Goal: Information Seeking & Learning: Learn about a topic

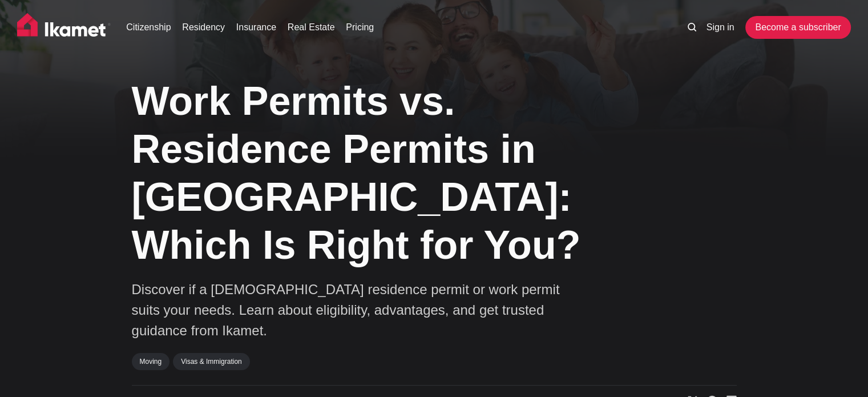
click at [180, 185] on h1 "Work Permits vs. Residence Permits in [GEOGRAPHIC_DATA]: Which Is Right for You?" at bounding box center [377, 173] width 491 height 192
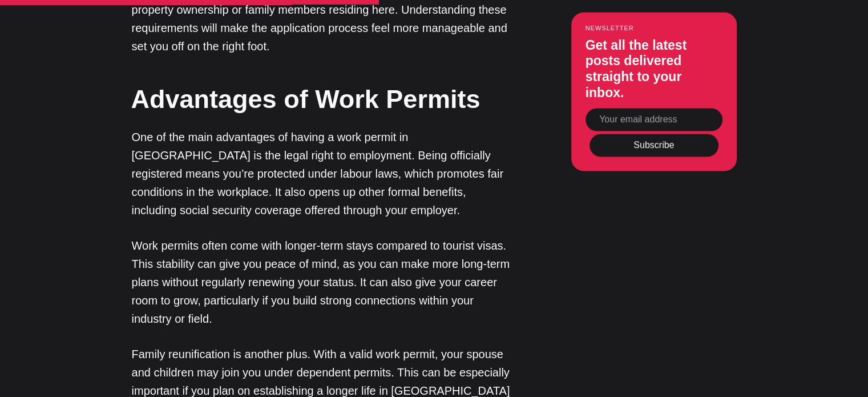
scroll to position [2054, 0]
drag, startPoint x: 162, startPoint y: 119, endPoint x: 192, endPoint y: 118, distance: 29.7
click at [207, 127] on p "One of the main advantages of having a work permit in Turkey is the legal right…" at bounding box center [323, 172] width 382 height 91
click at [193, 127] on p "One of the main advantages of having a work permit in Turkey is the legal right…" at bounding box center [323, 172] width 382 height 91
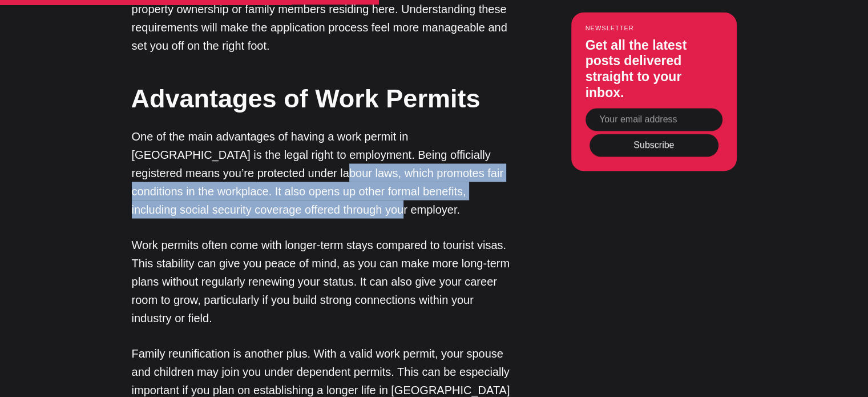
drag, startPoint x: 229, startPoint y: 134, endPoint x: 259, endPoint y: 164, distance: 42.0
click at [259, 164] on p "One of the main advantages of having a work permit in Turkey is the legal right…" at bounding box center [323, 172] width 382 height 91
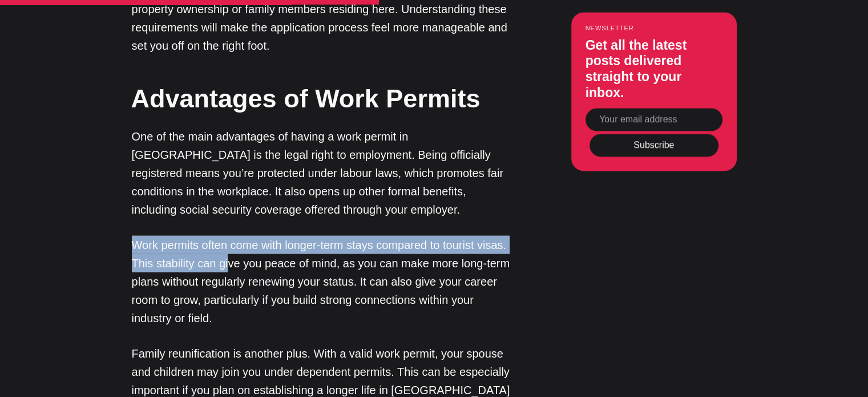
drag, startPoint x: 131, startPoint y: 203, endPoint x: 238, endPoint y: 223, distance: 109.1
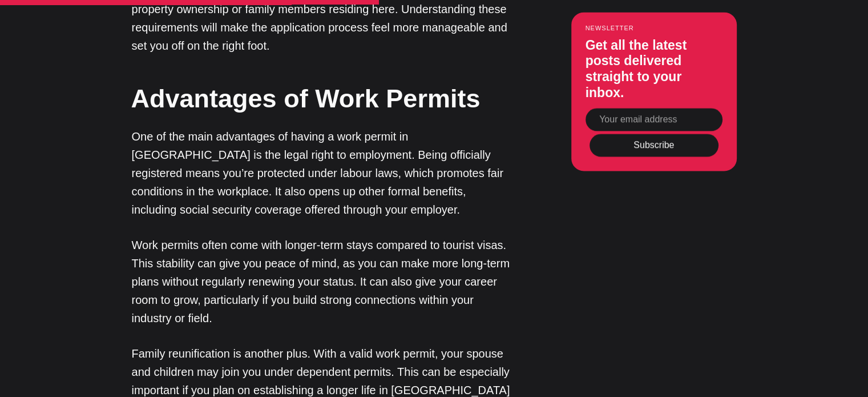
click at [245, 235] on p "Work permits often come with longer-term stays compared to tourist visas. This …" at bounding box center [323, 280] width 382 height 91
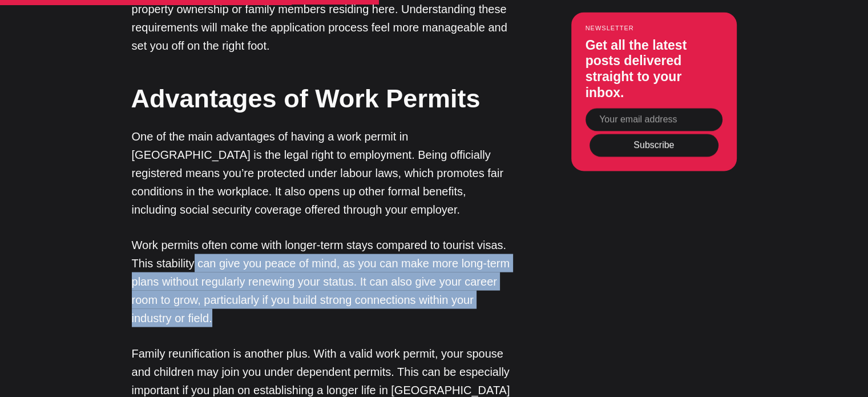
drag, startPoint x: 191, startPoint y: 227, endPoint x: 222, endPoint y: 278, distance: 59.9
click at [222, 278] on p "Work permits often come with longer-term stays compared to tourist visas. This …" at bounding box center [323, 280] width 382 height 91
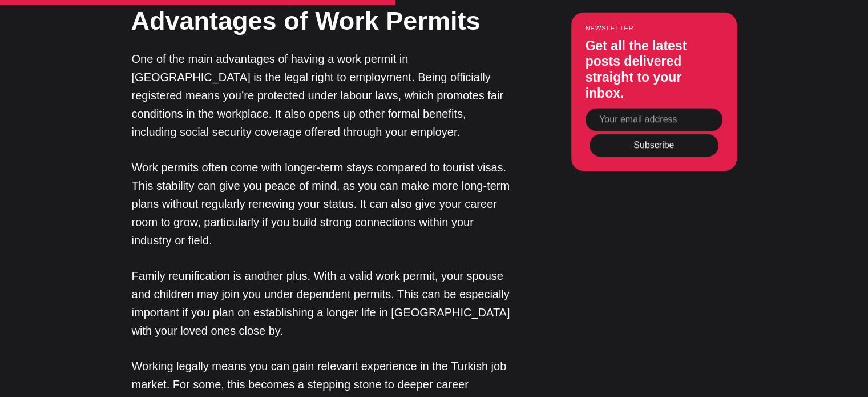
scroll to position [2169, 0]
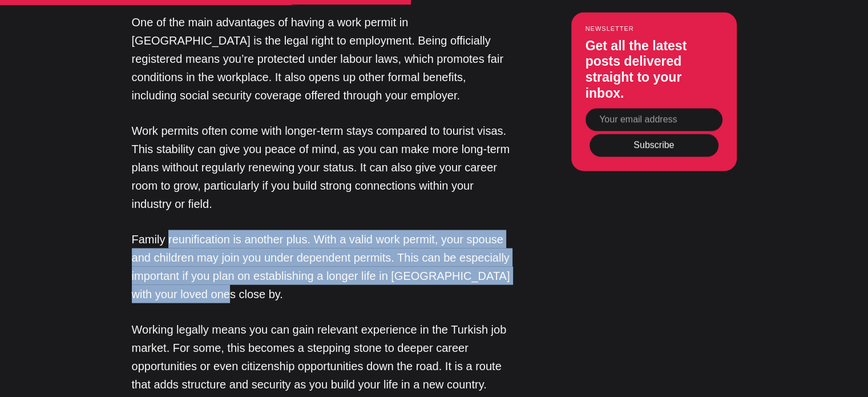
drag, startPoint x: 165, startPoint y: 200, endPoint x: 210, endPoint y: 246, distance: 64.6
click at [210, 246] on p "Family reunification is another plus. With a valid work permit, your spouse and…" at bounding box center [323, 265] width 382 height 73
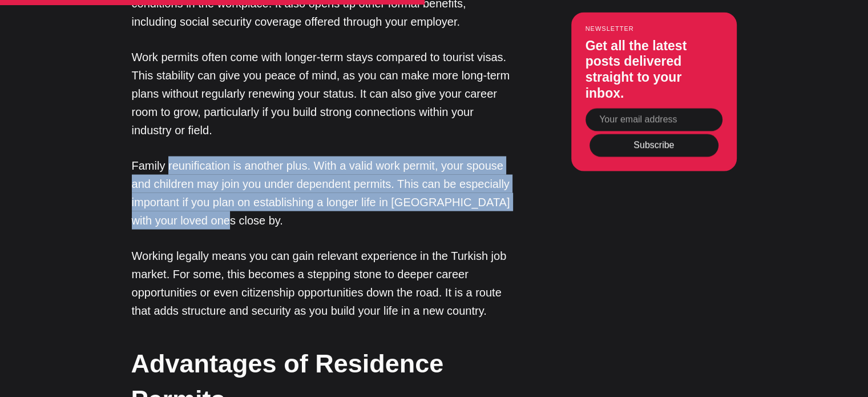
scroll to position [2283, 0]
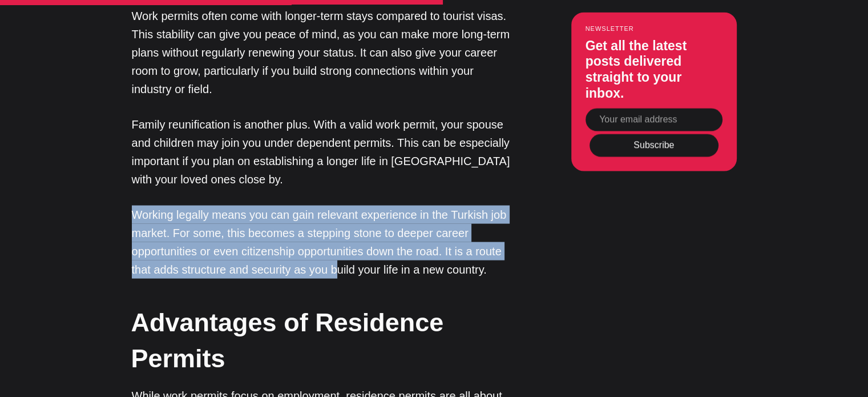
drag, startPoint x: 121, startPoint y: 169, endPoint x: 335, endPoint y: 223, distance: 220.8
click at [335, 223] on div "Editor’s Choice About Türkiye: An Introduction In Turkey, How to Obtain a Turki…" at bounding box center [434, 223] width 692 height 3186
click at [335, 223] on p "Working legally means you can gain relevant experience in the Turkish job marke…" at bounding box center [323, 241] width 382 height 73
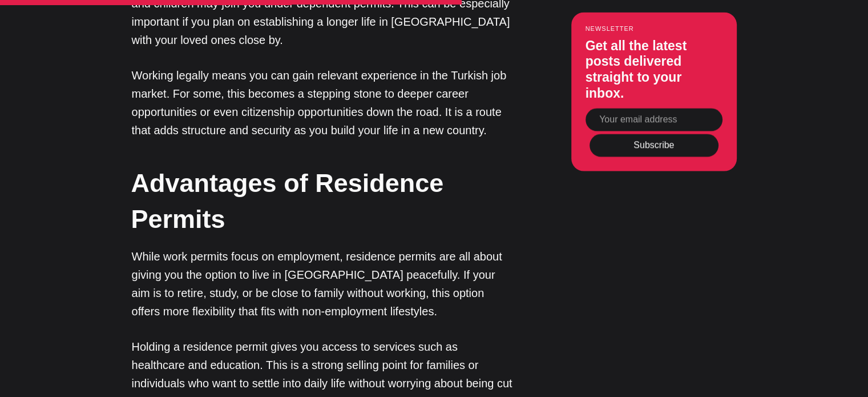
drag, startPoint x: 397, startPoint y: 155, endPoint x: 410, endPoint y: 225, distance: 71.9
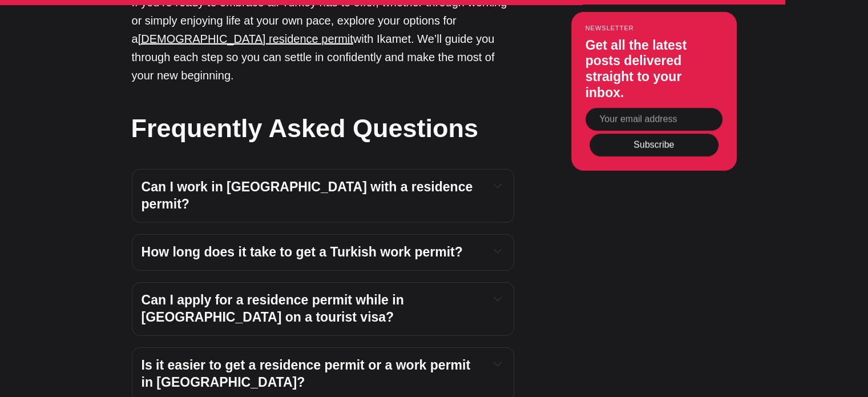
scroll to position [3566, 0]
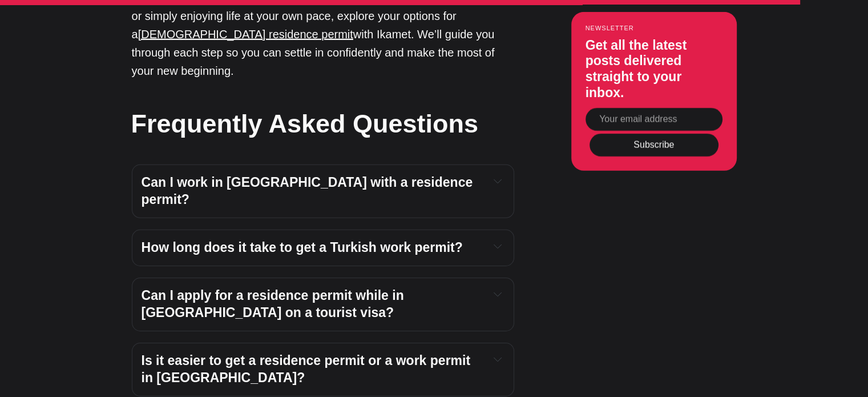
click at [347, 175] on strong "Can I work in Türkiye with a residence permit?" at bounding box center [309, 191] width 335 height 32
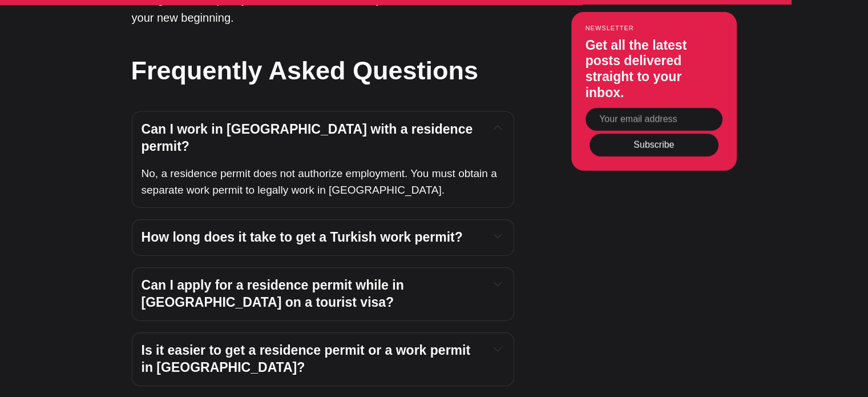
scroll to position [3623, 0]
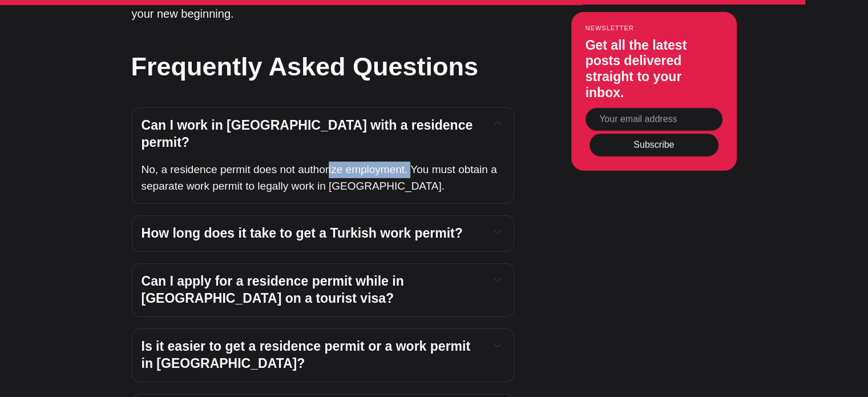
drag, startPoint x: 356, startPoint y: 91, endPoint x: 441, endPoint y: 94, distance: 84.5
click at [415, 163] on span "No, a residence permit does not authorize employment. You must obtain a separat…" at bounding box center [321, 177] width 358 height 29
click at [441, 163] on span "No, a residence permit does not authorize employment. You must obtain a separat…" at bounding box center [321, 177] width 358 height 29
click at [427, 225] on strong "How long does it take to get a Turkish work permit?" at bounding box center [302, 232] width 321 height 15
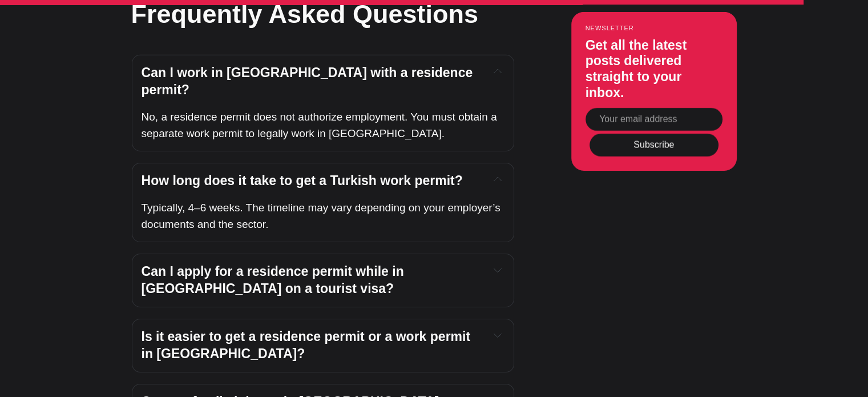
scroll to position [3680, 0]
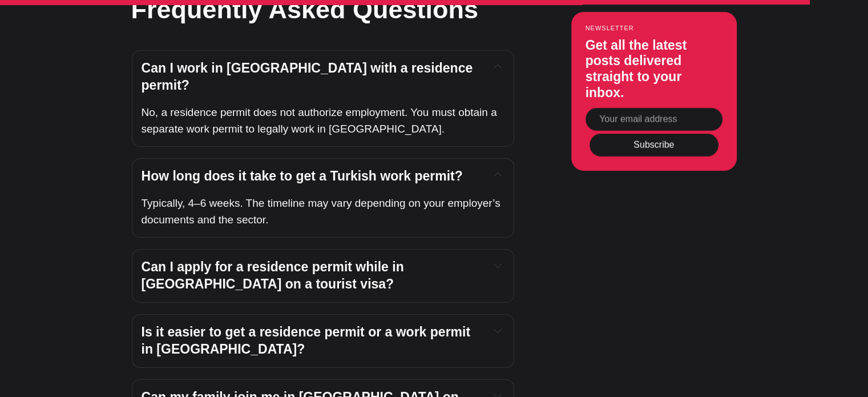
click at [408, 259] on strong "Can I apply for a residence permit while in Türkiye on a tourist visa?" at bounding box center [275, 275] width 267 height 32
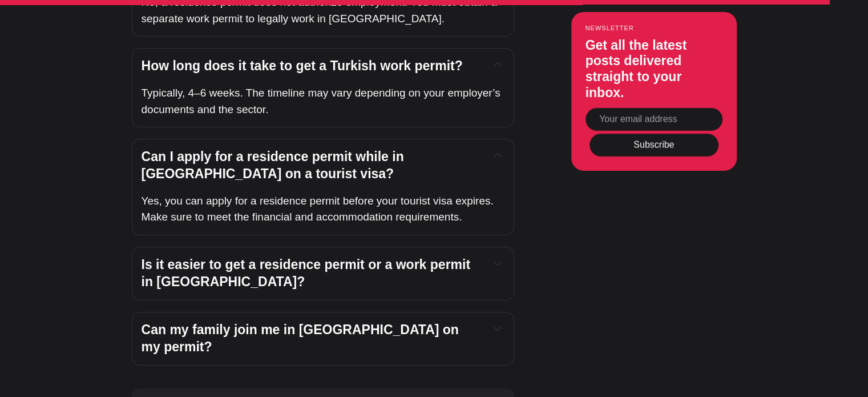
scroll to position [3794, 0]
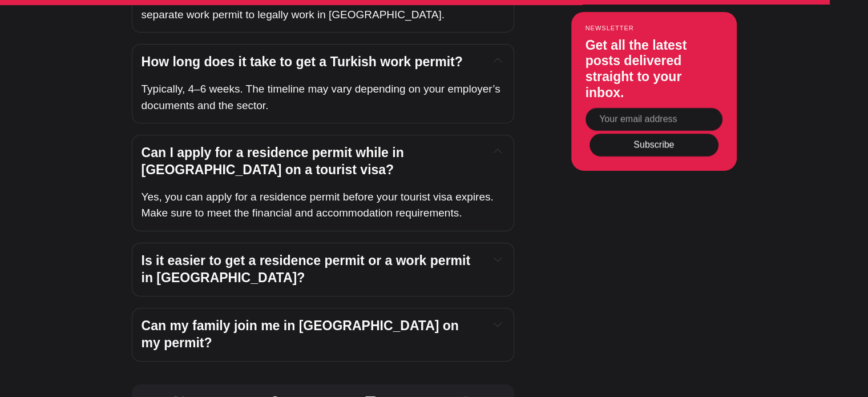
click at [365, 252] on h4 "Is it easier to get a residence permit or a work permit in Türkiye?" at bounding box center [311, 269] width 339 height 34
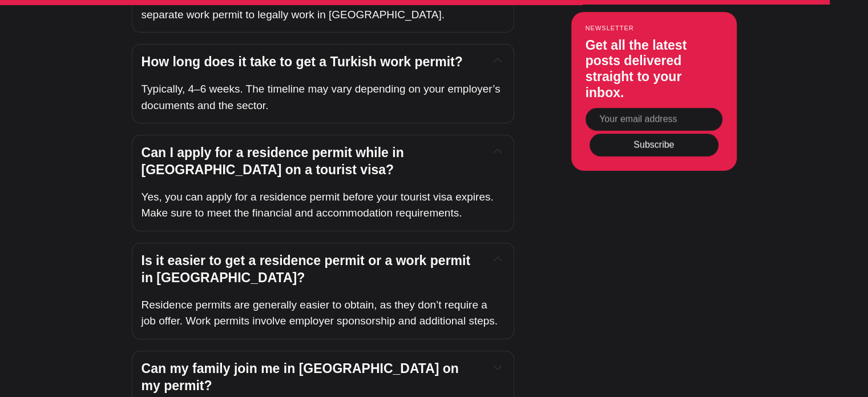
click at [348, 361] on strong "Can my family join me in Türkiye on my permit?" at bounding box center [302, 377] width 321 height 32
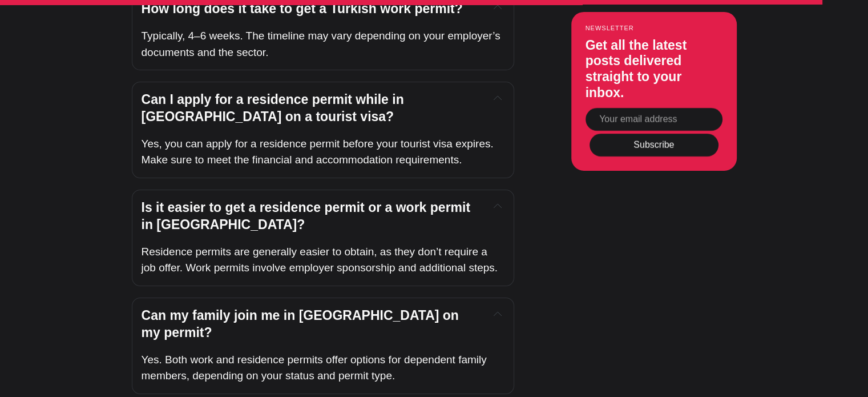
scroll to position [3851, 0]
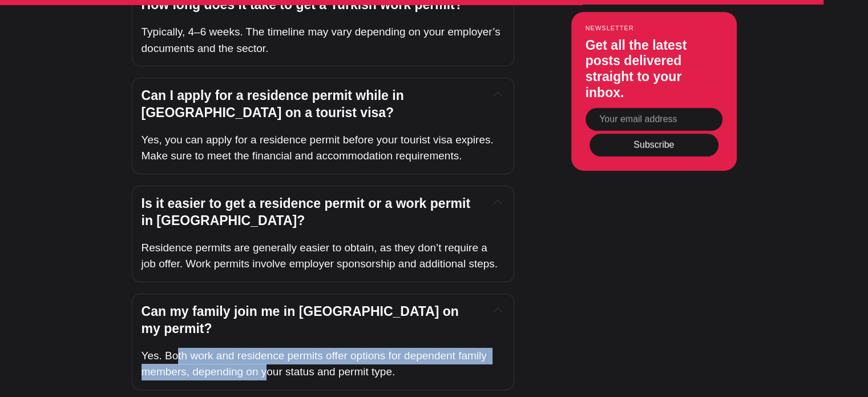
drag, startPoint x: 183, startPoint y: 260, endPoint x: 269, endPoint y: 288, distance: 90.6
click at [269, 293] on div "Can my family join me in Türkiye on my permit? Yes. Both work and residence per…" at bounding box center [323, 341] width 382 height 96
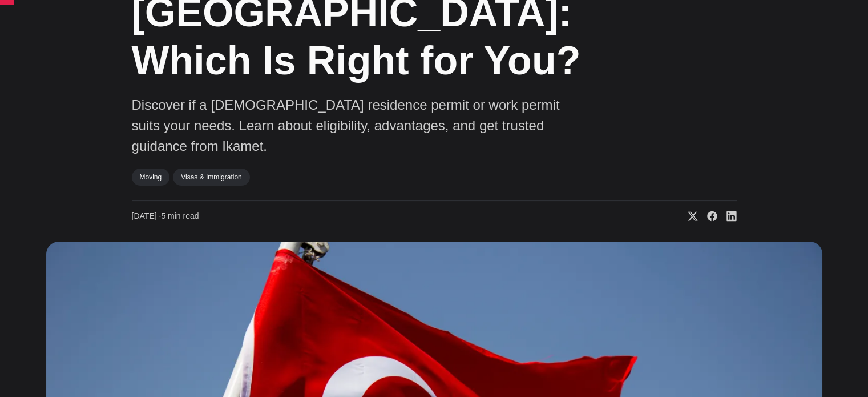
scroll to position [0, 0]
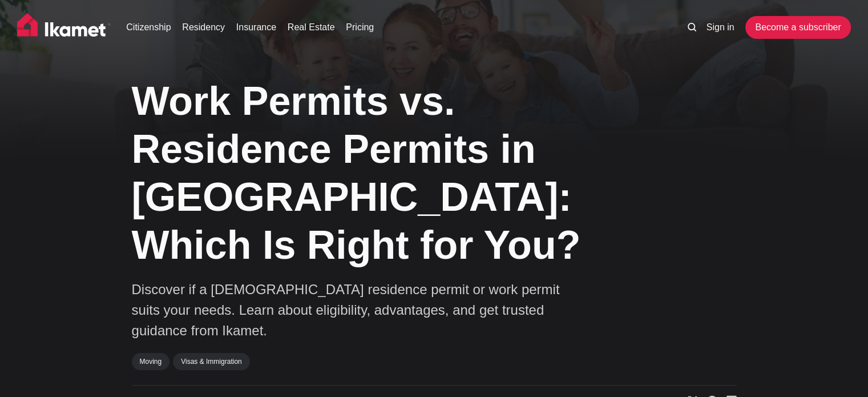
drag, startPoint x: 351, startPoint y: 267, endPoint x: 330, endPoint y: 28, distance: 239.4
click at [49, 34] on img at bounding box center [64, 27] width 94 height 29
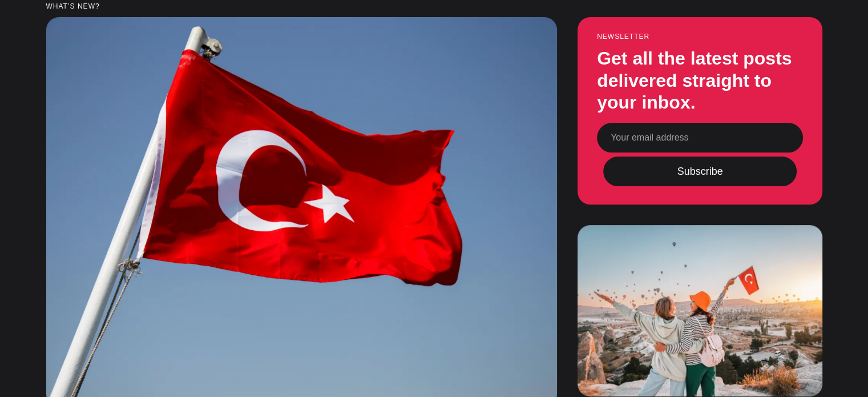
scroll to position [342, 0]
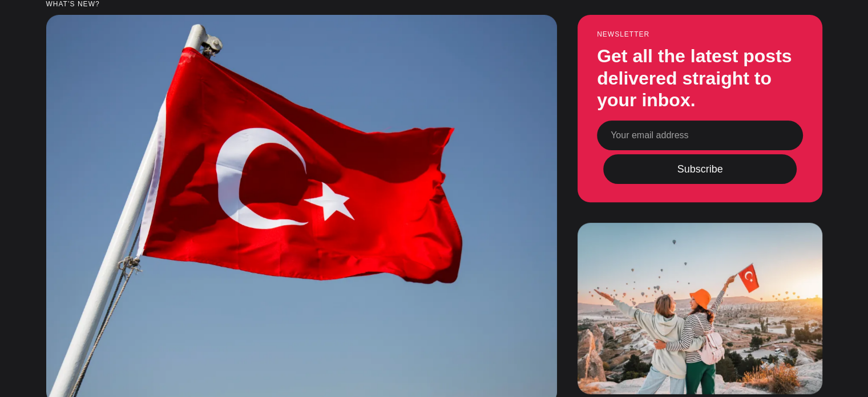
drag, startPoint x: 649, startPoint y: 143, endPoint x: 663, endPoint y: 139, distance: 14.4
click at [649, 143] on input "Your email address" at bounding box center [700, 135] width 206 height 30
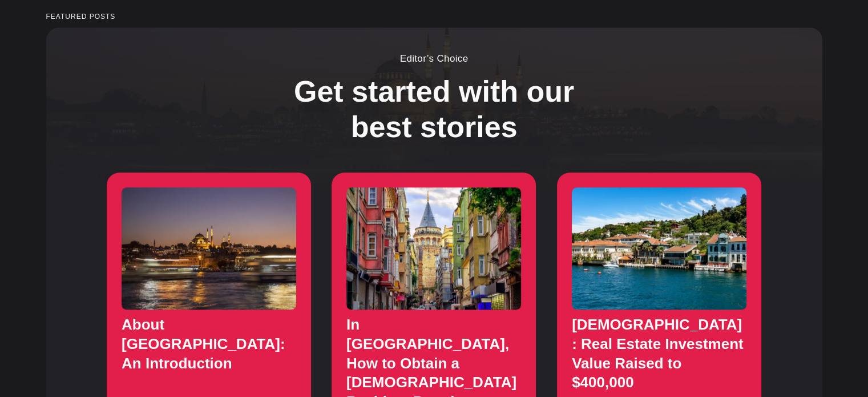
scroll to position [1141, 0]
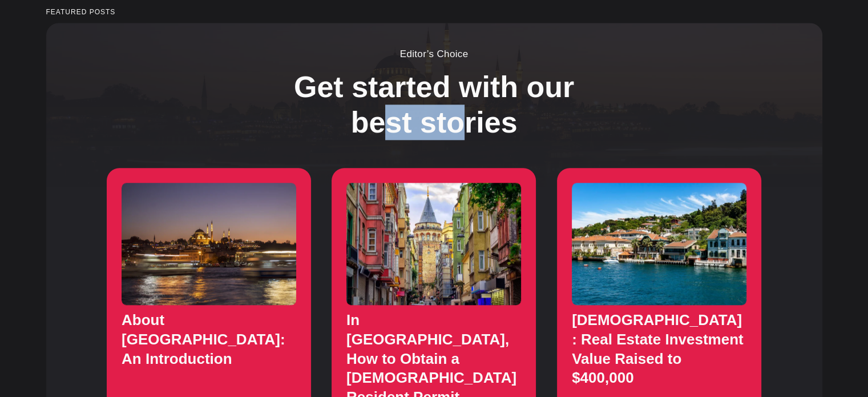
drag, startPoint x: 382, startPoint y: 115, endPoint x: 481, endPoint y: 98, distance: 99.6
click at [471, 98] on h2 "Get started with our best stories" at bounding box center [434, 104] width 308 height 71
click at [482, 98] on h2 "Get started with our best stories" at bounding box center [434, 104] width 308 height 71
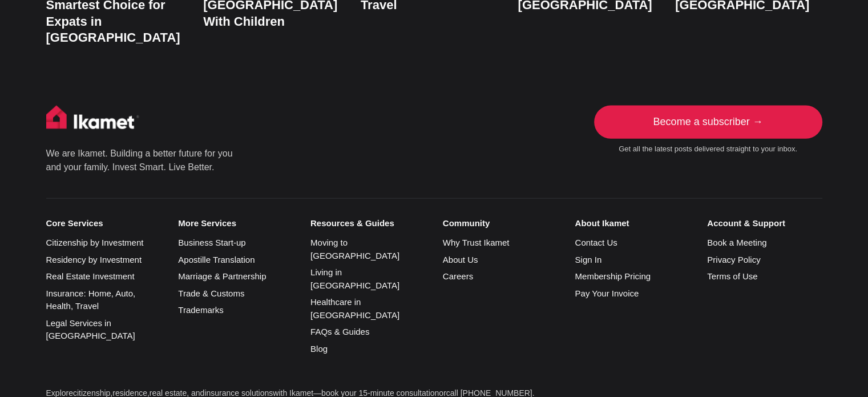
scroll to position [2594, 0]
click at [594, 288] on link "Pay Your Invoice" at bounding box center [607, 293] width 64 height 10
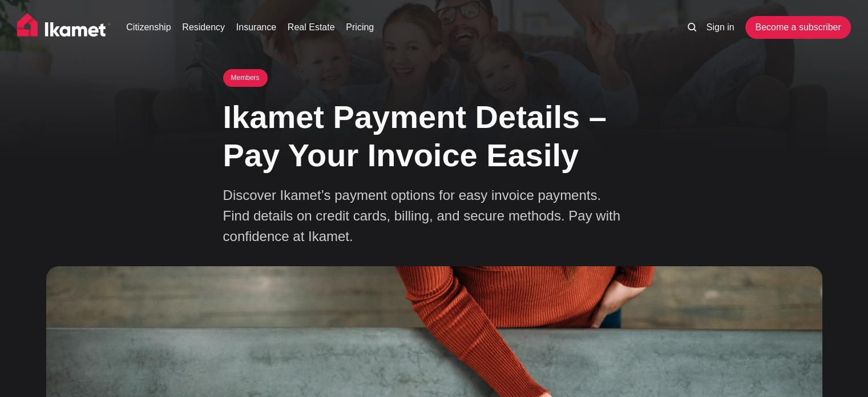
drag, startPoint x: 208, startPoint y: 325, endPoint x: 197, endPoint y: 50, distance: 275.9
click at [68, 25] on img at bounding box center [64, 27] width 94 height 29
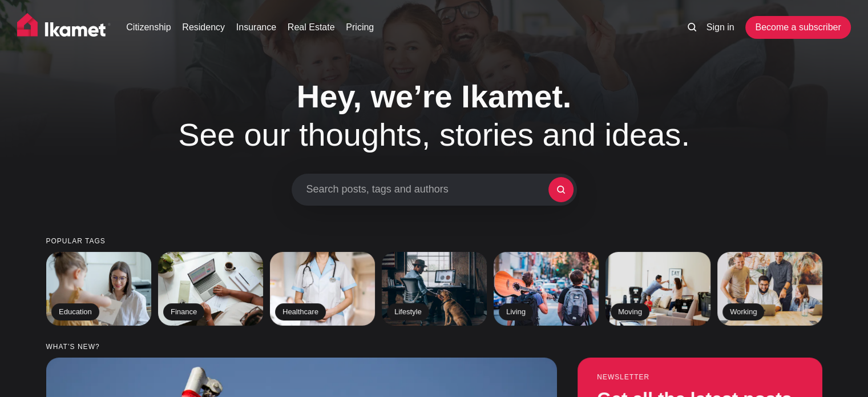
drag, startPoint x: 274, startPoint y: 295, endPoint x: 311, endPoint y: 71, distance: 226.8
click at [354, 27] on link "Pricing" at bounding box center [360, 28] width 28 height 14
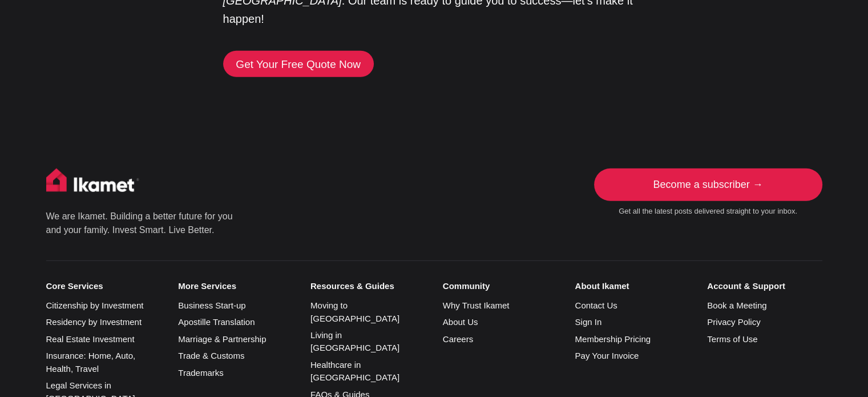
scroll to position [2993, 0]
